Goal: Navigation & Orientation: Understand site structure

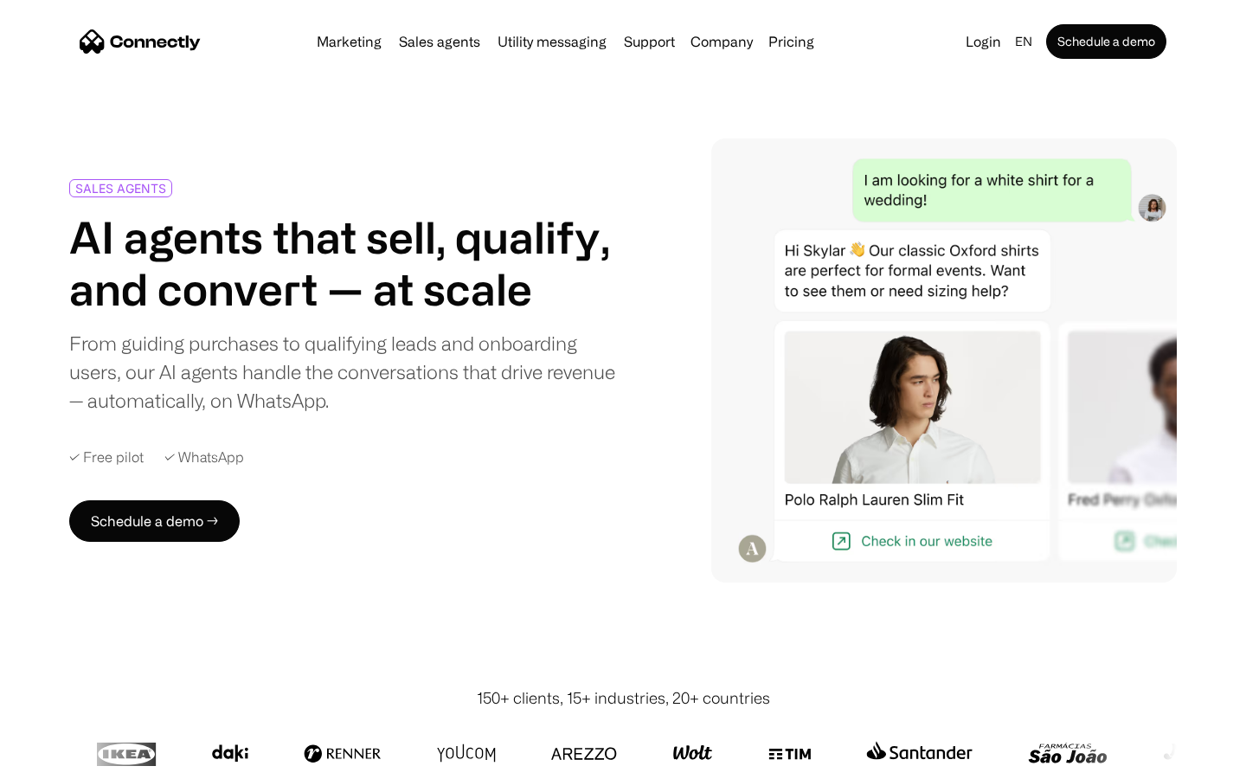
scroll to position [4820, 0]
